Goal: Information Seeking & Learning: Learn about a topic

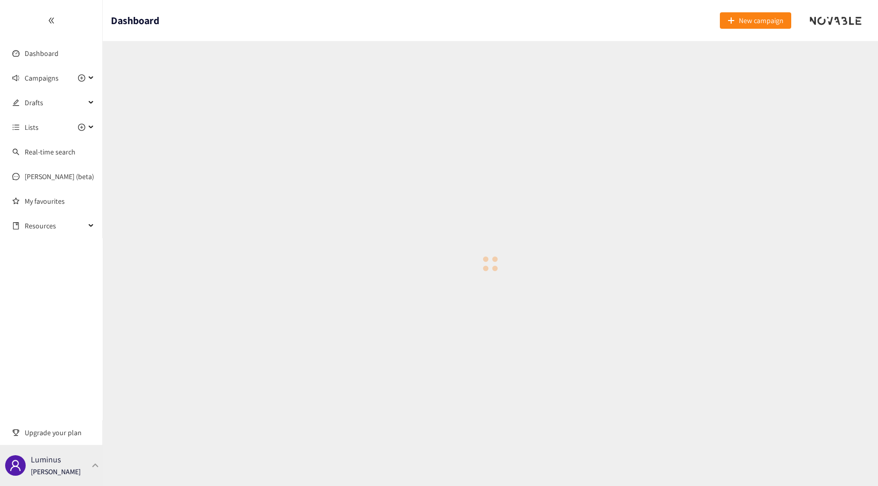
click at [81, 464] on div "Luminus [PERSON_NAME]" at bounding box center [51, 465] width 103 height 41
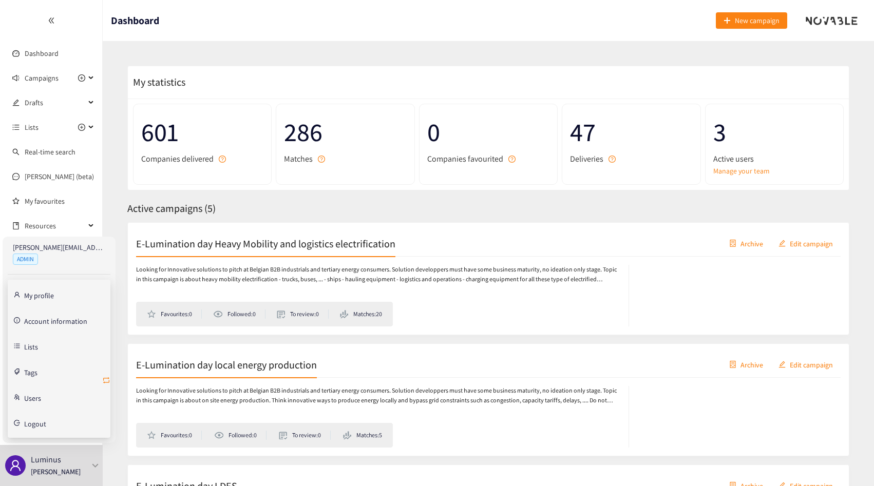
click at [108, 383] on icon "retweet" at bounding box center [106, 380] width 6 height 6
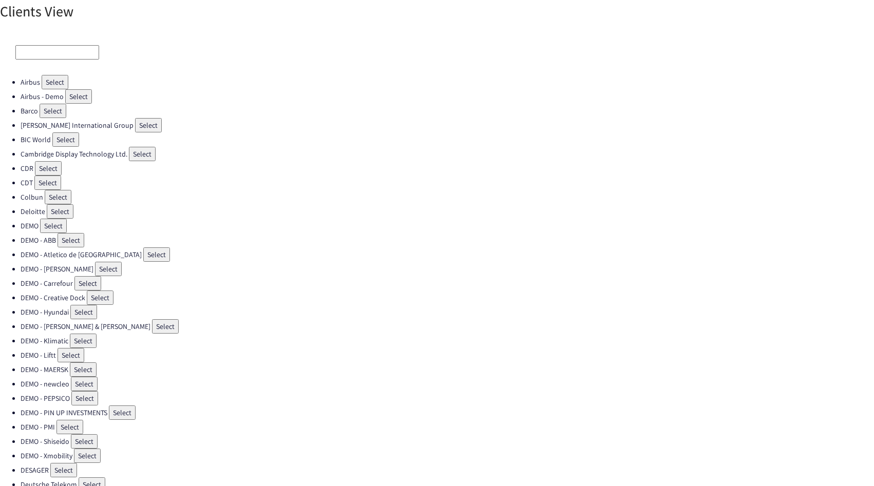
click at [38, 47] on input at bounding box center [57, 52] width 84 height 14
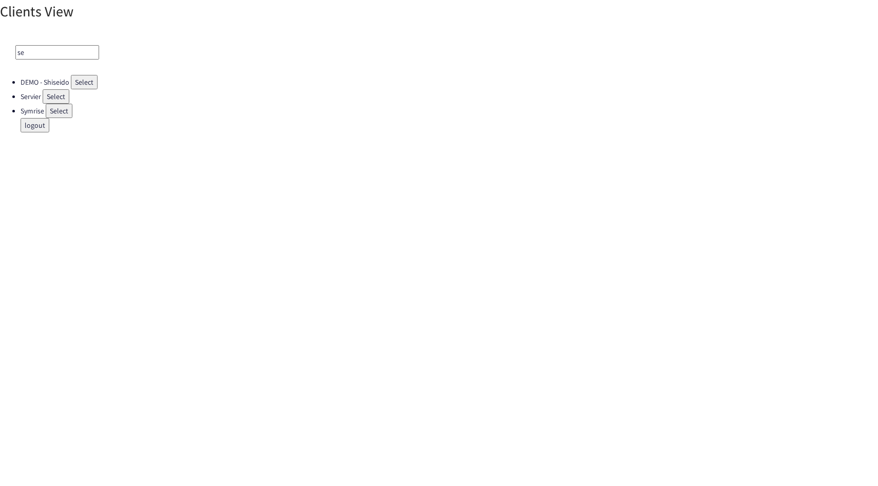
type input "s"
type input "l'or"
click at [66, 129] on button "Select" at bounding box center [66, 125] width 27 height 14
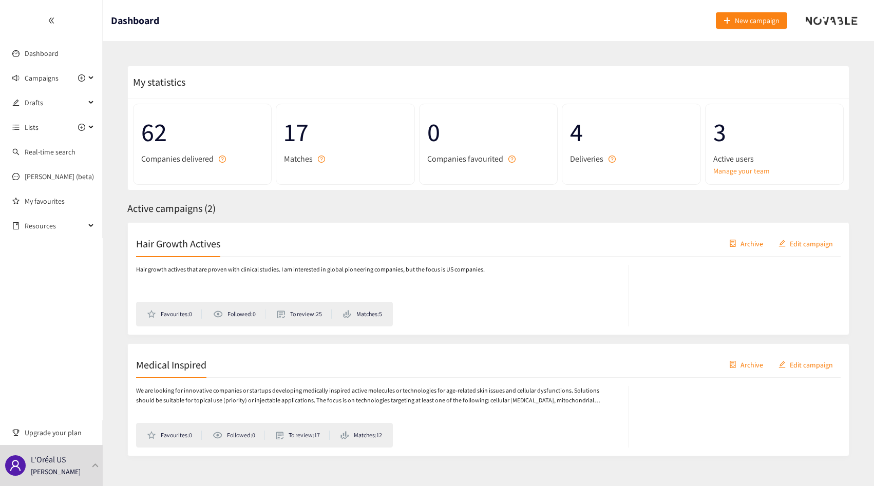
click at [182, 203] on span "Active campaigns ( 2 )" at bounding box center [171, 208] width 88 height 13
click at [162, 204] on span "Active campaigns ( 2 )" at bounding box center [171, 208] width 88 height 13
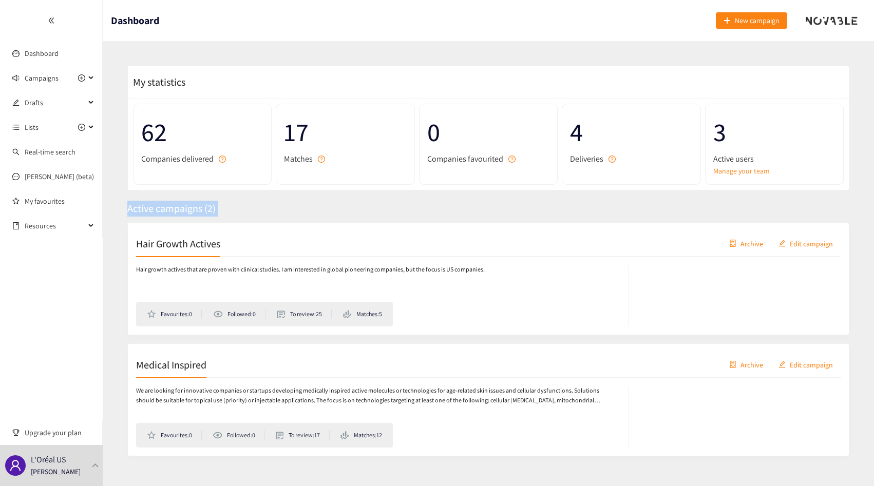
click at [162, 204] on span "Active campaigns ( 2 )" at bounding box center [171, 208] width 88 height 13
click at [173, 204] on span "Active campaigns ( 2 )" at bounding box center [171, 208] width 88 height 13
click at [182, 209] on span "Active campaigns ( 2 )" at bounding box center [171, 208] width 88 height 13
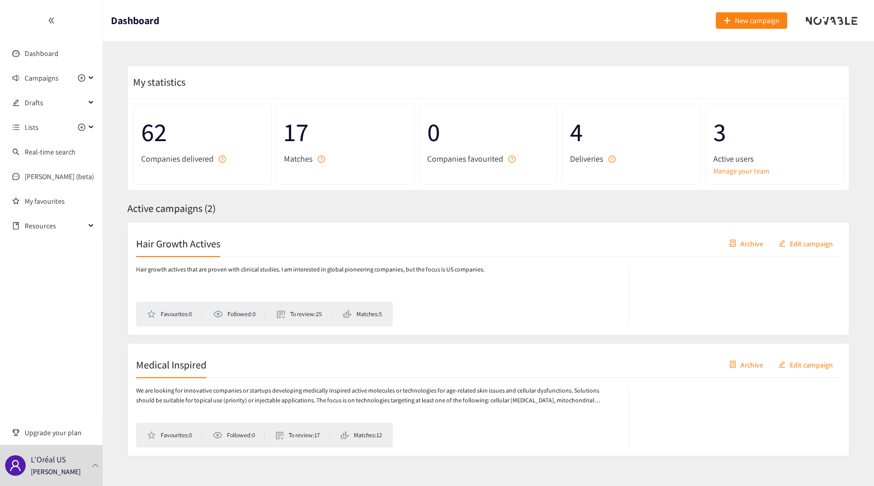
click at [207, 209] on span "Active campaigns ( 2 )" at bounding box center [171, 208] width 88 height 13
click at [183, 209] on span "Active campaigns ( 2 )" at bounding box center [171, 208] width 88 height 13
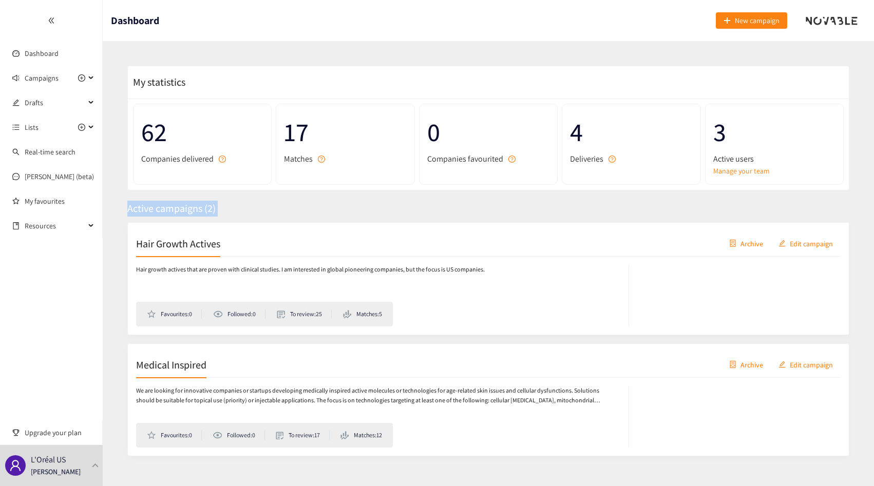
click at [183, 219] on div "My statistics 62 Companies delivered 17 Matches 0 Companies favourited 4 Delive…" at bounding box center [488, 271] width 747 height 436
click at [188, 254] on div "Hair Growth Actives Archive Edit campaign" at bounding box center [488, 244] width 705 height 26
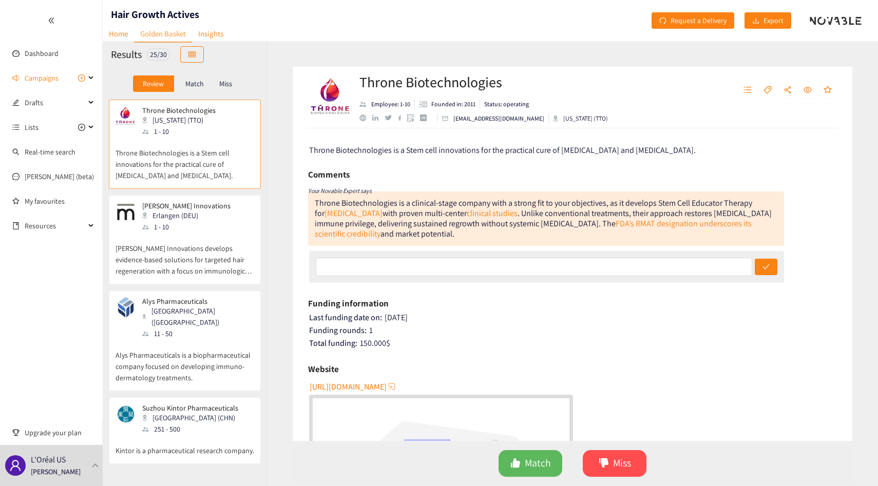
click at [196, 82] on p "Match" at bounding box center [194, 84] width 18 height 8
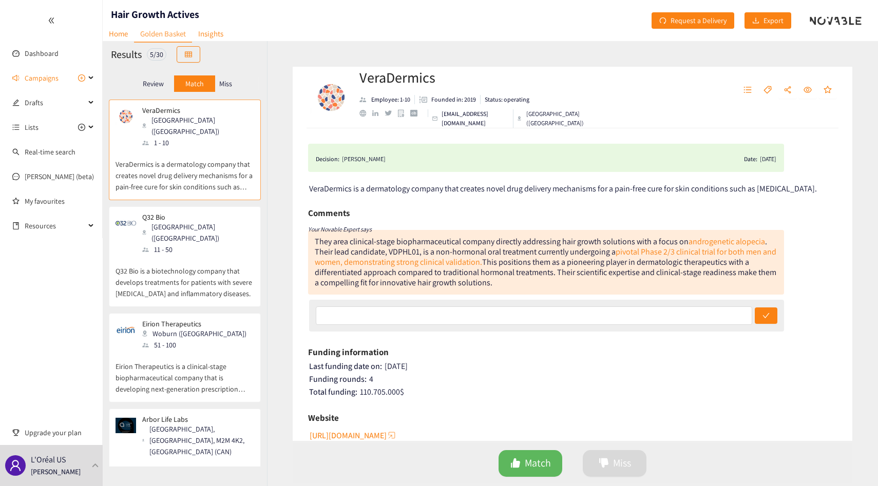
click at [226, 88] on div "Miss" at bounding box center [226, 83] width 22 height 16
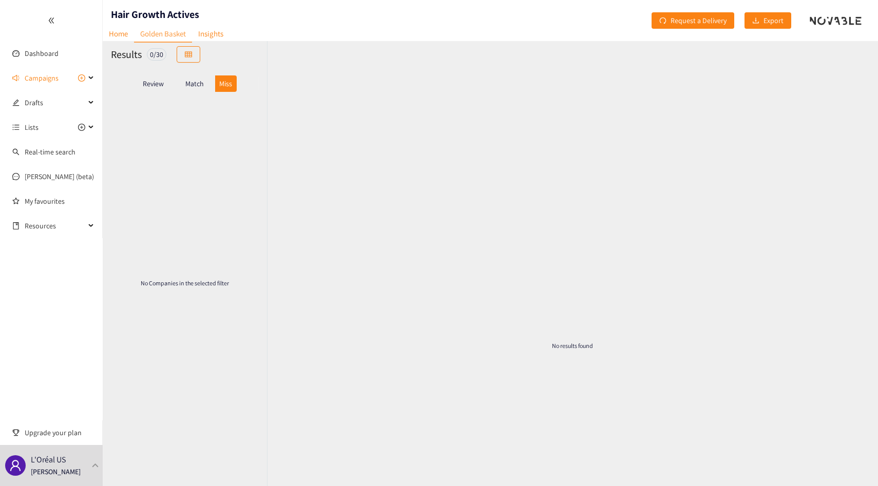
click at [184, 85] on div "Match" at bounding box center [194, 83] width 41 height 16
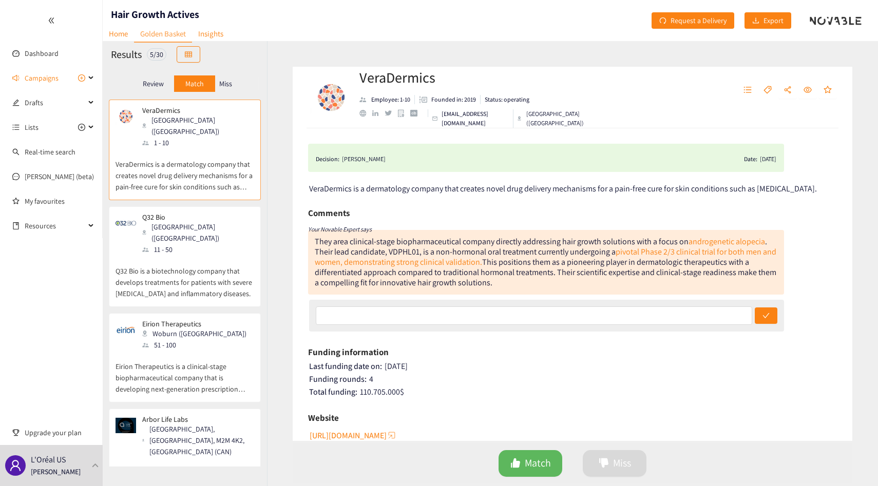
click at [166, 85] on div "Review" at bounding box center [153, 83] width 41 height 16
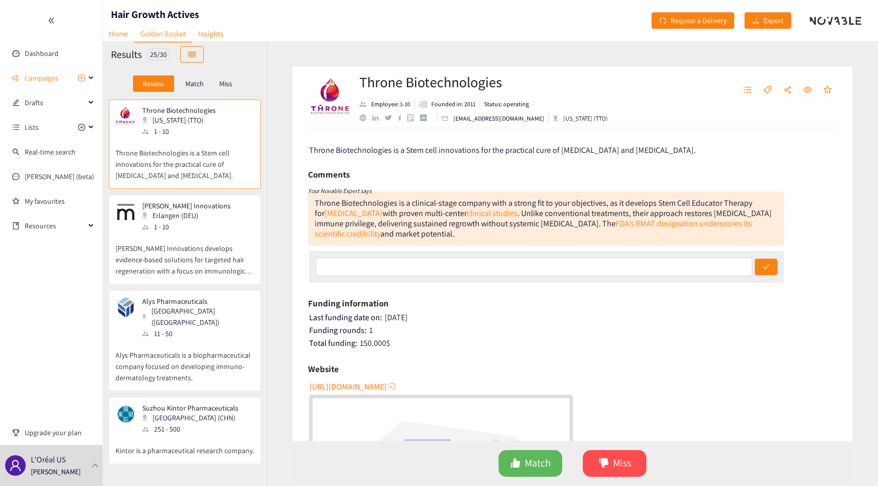
click at [214, 221] on div "[PERSON_NAME] Innovations [GEOGRAPHIC_DATA] (DEU) 1 - 10" at bounding box center [185, 217] width 139 height 31
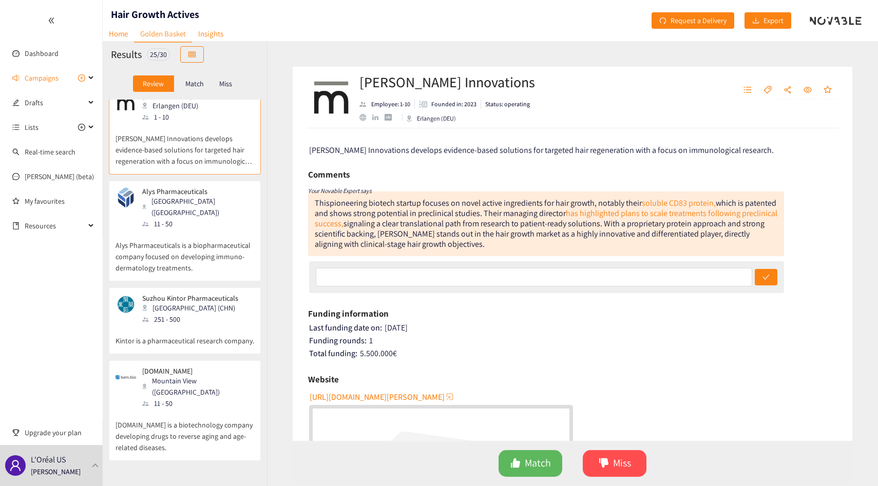
scroll to position [111, 0]
click at [214, 230] on p "Alys Pharmaceuticals is a biopharmaceutical company focused on developing immun…" at bounding box center [185, 251] width 139 height 44
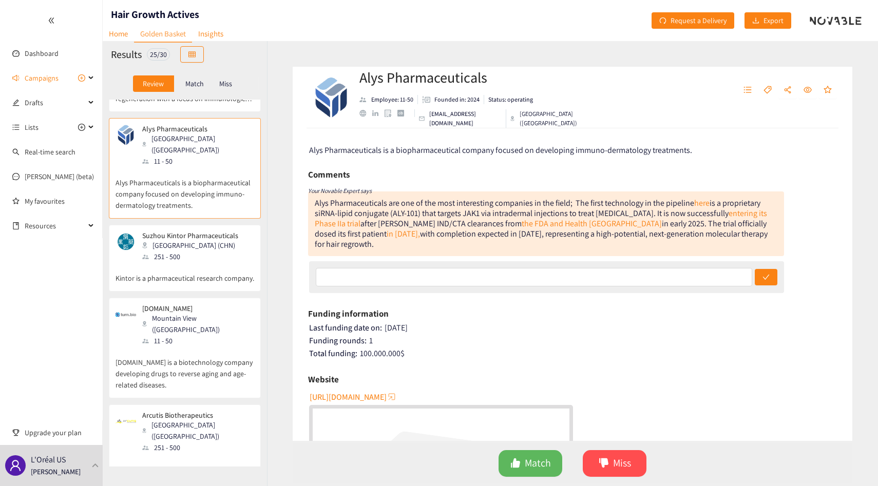
scroll to position [174, 0]
click at [233, 238] on div "[GEOGRAPHIC_DATA] (CHN)" at bounding box center [193, 243] width 102 height 11
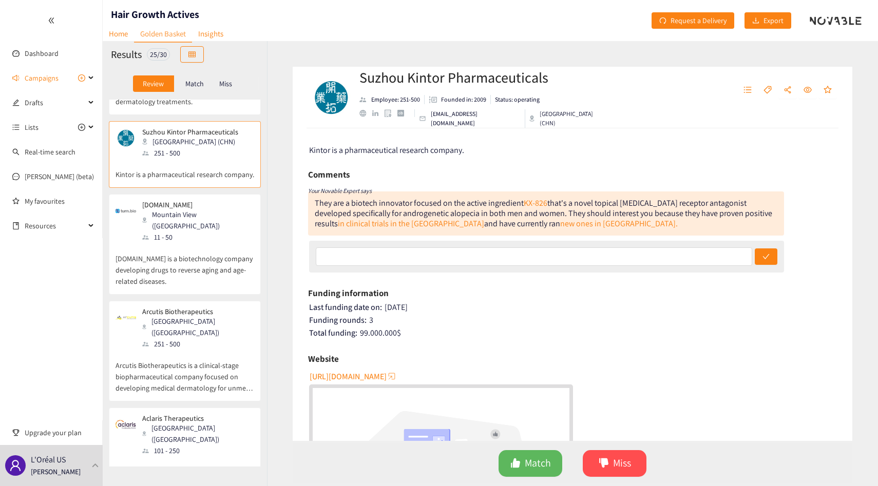
scroll to position [279, 0]
click at [233, 240] on p "[DOMAIN_NAME] is a biotechnology company developing drugs to reverse aging and …" at bounding box center [185, 262] width 139 height 44
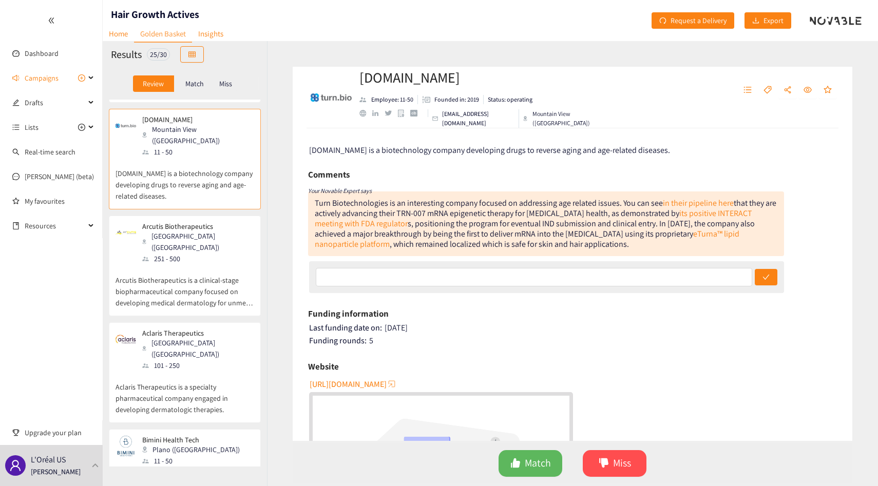
scroll to position [364, 0]
click at [233, 233] on div "Arcutis Biotherapeutics [GEOGRAPHIC_DATA] ([GEOGRAPHIC_DATA]) 251 - 500" at bounding box center [185, 241] width 139 height 42
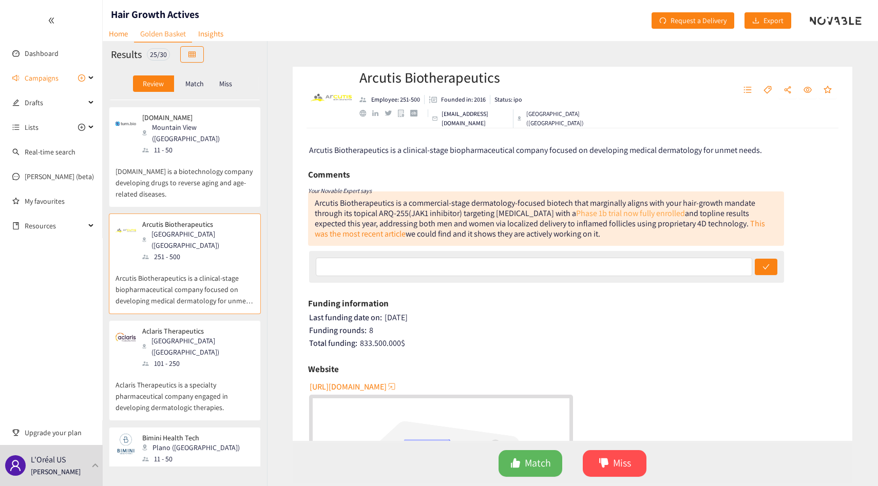
click at [594, 217] on link "Phase 1b trial now fully enrolled" at bounding box center [630, 213] width 109 height 11
click at [760, 227] on link "This was the most recent article" at bounding box center [540, 228] width 450 height 21
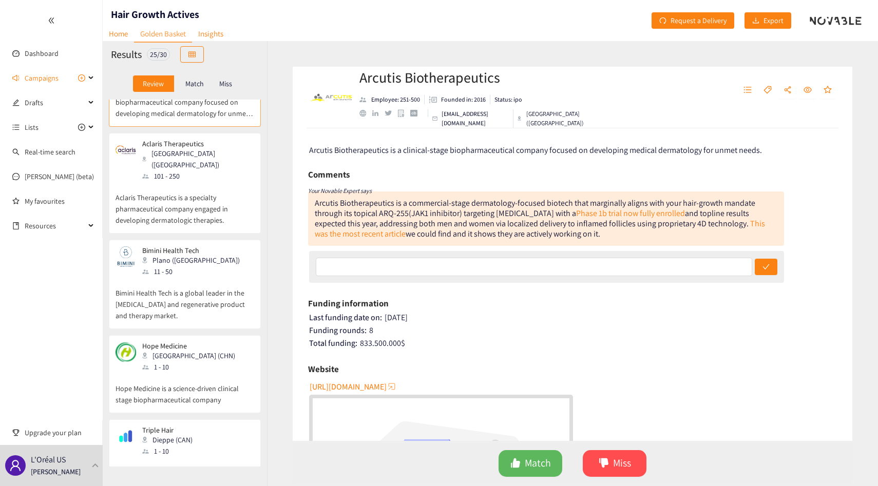
scroll to position [558, 0]
